Goal: Book appointment/travel/reservation

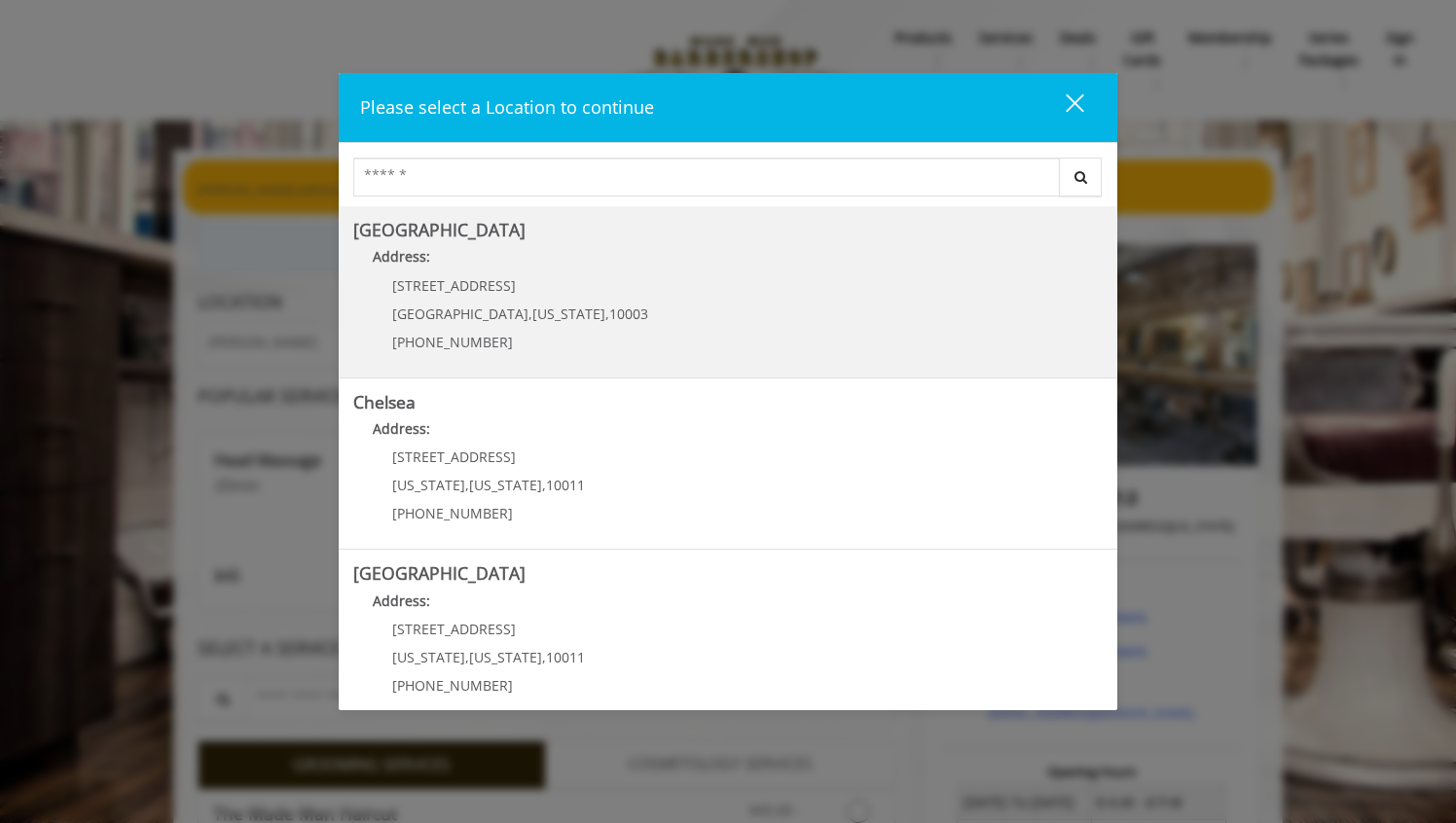
click at [776, 287] on Village "[GEOGRAPHIC_DATA] Address: [STREET_ADDRESS][US_STATE] (212) 598-1840" at bounding box center [728, 291] width 749 height 142
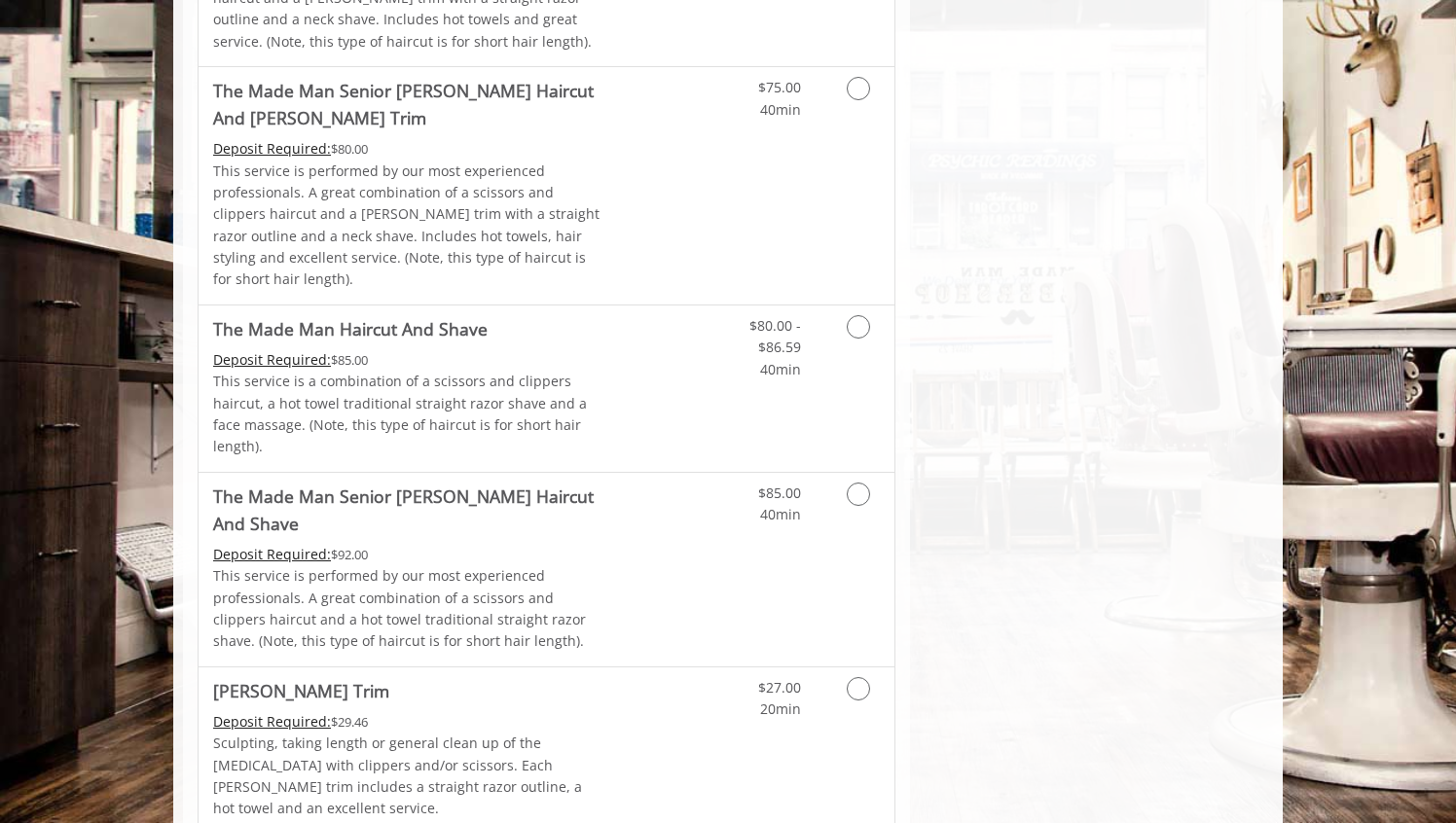
scroll to position [1619, 0]
